Goal: Task Accomplishment & Management: Manage account settings

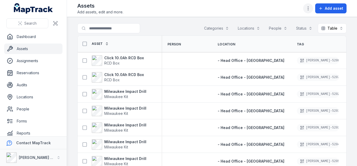
click at [307, 4] on button "button" at bounding box center [309, 8] width 10 height 10
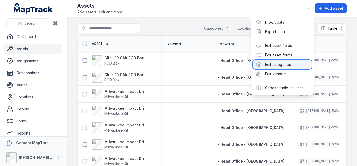
click at [281, 66] on div "Edit categories" at bounding box center [282, 64] width 59 height 9
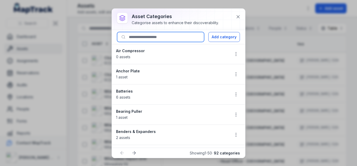
click at [187, 37] on input at bounding box center [160, 37] width 87 height 10
type input "*"
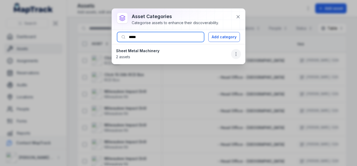
type input "*****"
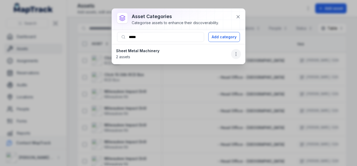
click at [235, 55] on icon "button" at bounding box center [236, 53] width 5 height 5
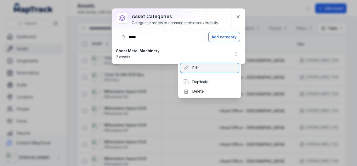
click at [218, 65] on div "Edit" at bounding box center [210, 67] width 59 height 9
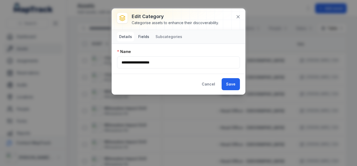
click at [146, 34] on button "Fields" at bounding box center [143, 36] width 15 height 9
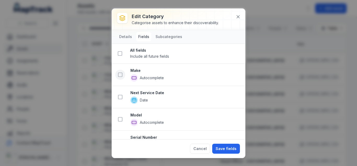
click at [117, 71] on button at bounding box center [120, 75] width 10 height 10
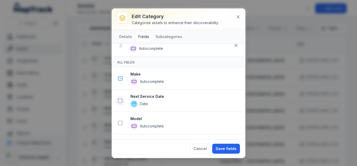
click at [123, 101] on button at bounding box center [120, 101] width 10 height 10
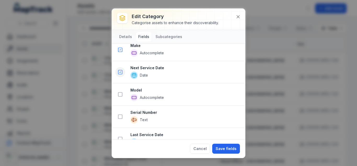
scroll to position [92, 0]
click at [122, 97] on button at bounding box center [120, 94] width 10 height 10
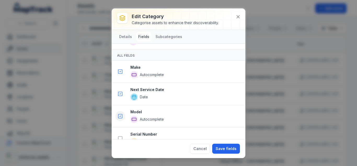
scroll to position [114, 0]
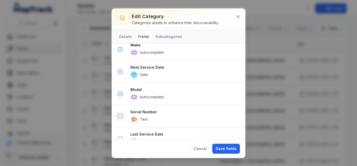
click at [122, 115] on rect at bounding box center [121, 116] width 4 height 4
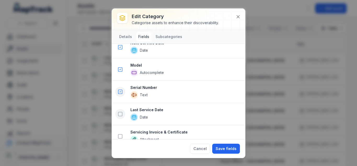
click at [118, 115] on icon at bounding box center [120, 113] width 5 height 5
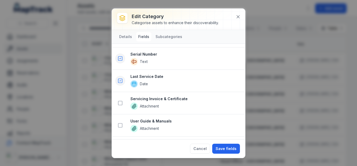
click at [121, 108] on li "Servicing Invoice & Certificate Attachment" at bounding box center [178, 103] width 133 height 23
click at [121, 105] on button at bounding box center [120, 103] width 10 height 10
click at [122, 116] on li "User Guide & Manuals Attachment" at bounding box center [178, 125] width 133 height 23
click at [119, 123] on icon at bounding box center [120, 124] width 5 height 5
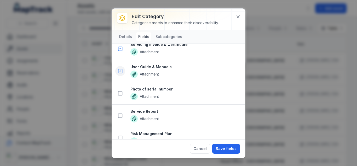
scroll to position [328, 0]
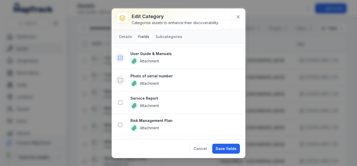
click at [120, 81] on icon at bounding box center [120, 79] width 5 height 5
click at [120, 98] on button at bounding box center [120, 102] width 10 height 10
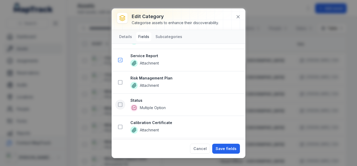
click at [119, 103] on rect at bounding box center [121, 105] width 4 height 4
click at [121, 81] on icon at bounding box center [120, 82] width 5 height 5
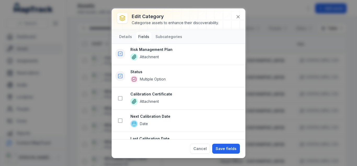
scroll to position [487, 0]
click at [122, 100] on rect at bounding box center [121, 99] width 4 height 4
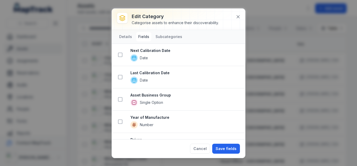
scroll to position [558, 0]
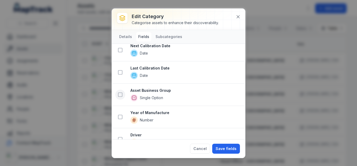
click at [122, 90] on button at bounding box center [120, 94] width 10 height 10
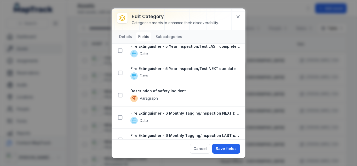
scroll to position [747, 0]
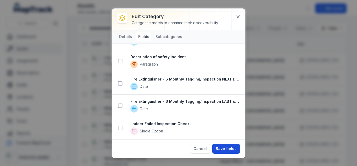
click at [228, 150] on button "Save fields" at bounding box center [226, 148] width 28 height 10
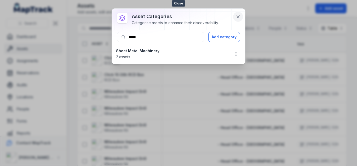
click at [237, 15] on icon at bounding box center [238, 16] width 3 height 3
